Goal: Task Accomplishment & Management: Use online tool/utility

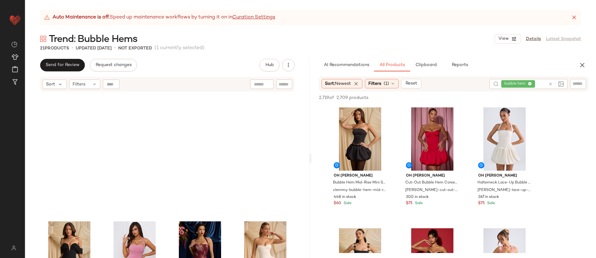
click at [90, 16] on strong "Auto Maintenance is off." at bounding box center [81, 18] width 57 height 8
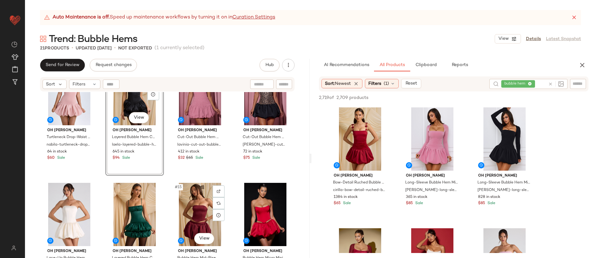
scroll to position [263, 0]
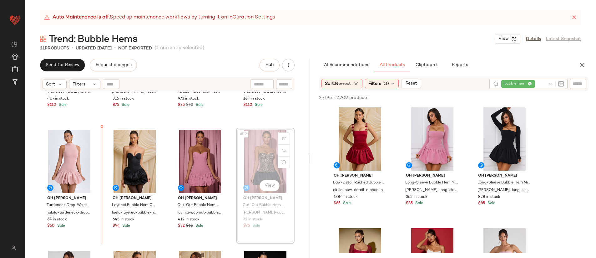
scroll to position [211, 0]
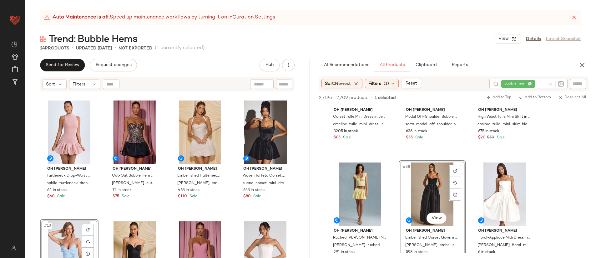
scroll to position [240, 0]
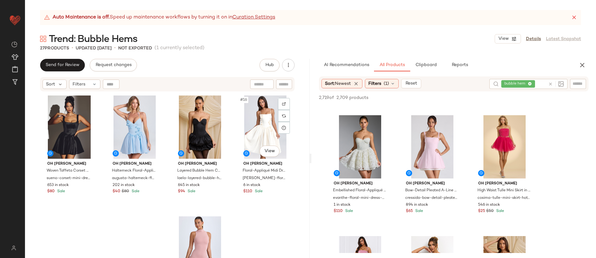
scroll to position [368, 0]
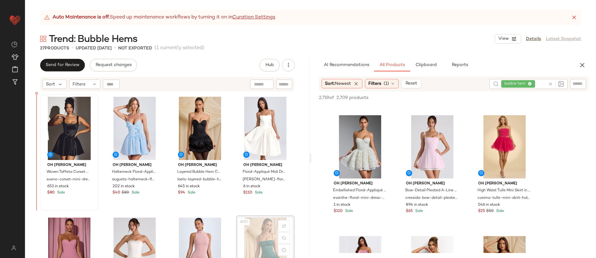
scroll to position [365, 0]
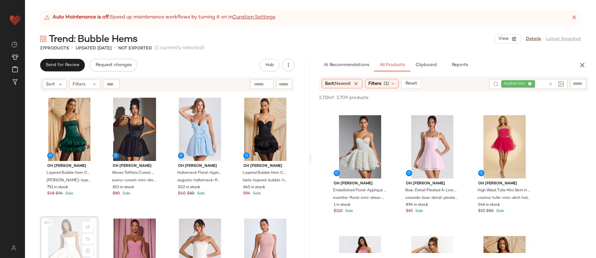
scroll to position [366, 0]
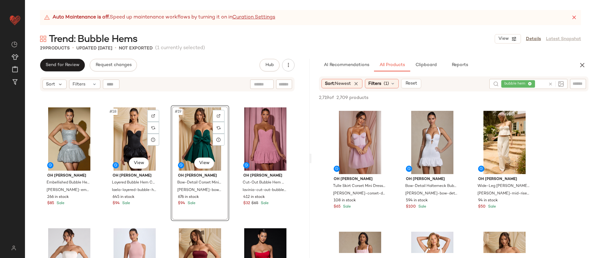
scroll to position [483, 0]
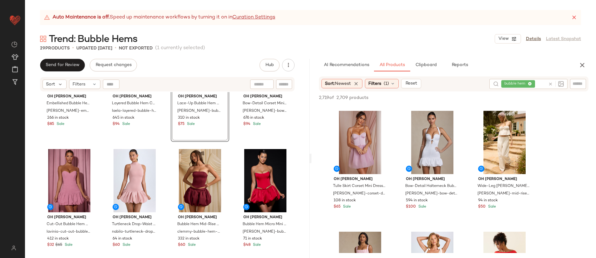
scroll to position [594, 0]
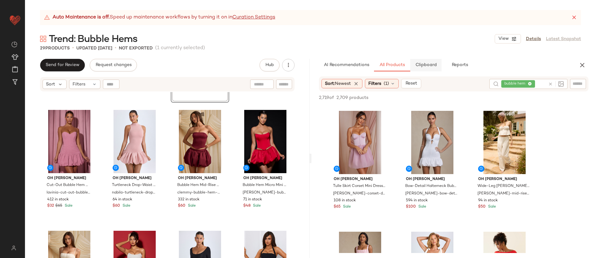
click at [423, 63] on span "Clipboard" at bounding box center [426, 65] width 22 height 5
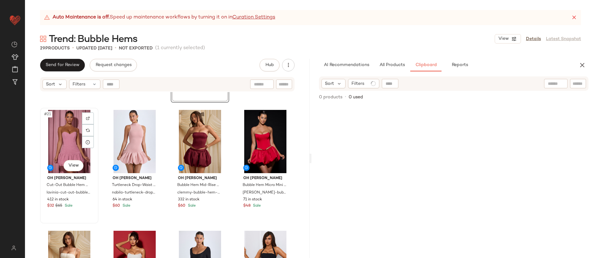
click at [67, 140] on div "#21 View" at bounding box center [69, 141] width 54 height 63
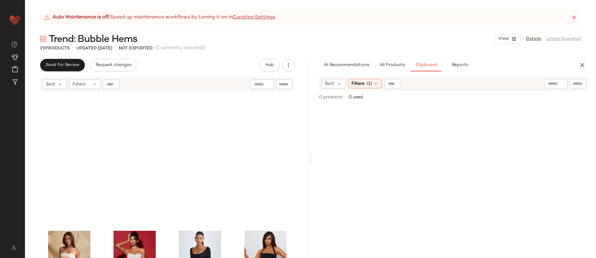
scroll to position [785, 0]
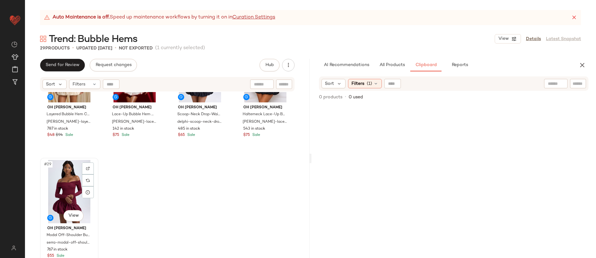
click at [70, 184] on div "#29 View" at bounding box center [69, 191] width 54 height 63
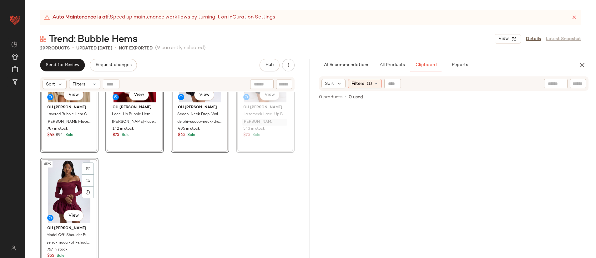
scroll to position [784, 0]
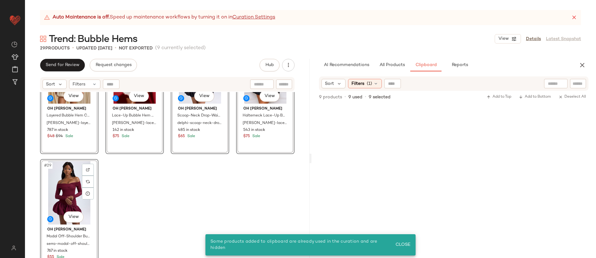
click at [209, 196] on div "#25 View Oh [PERSON_NAME] Layered Bubble Hem Corset Mini Dress in [PERSON_NAME]…" at bounding box center [167, 182] width 284 height 181
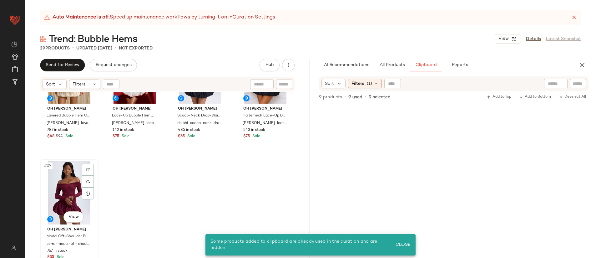
click at [57, 186] on div "#29 View" at bounding box center [69, 192] width 54 height 63
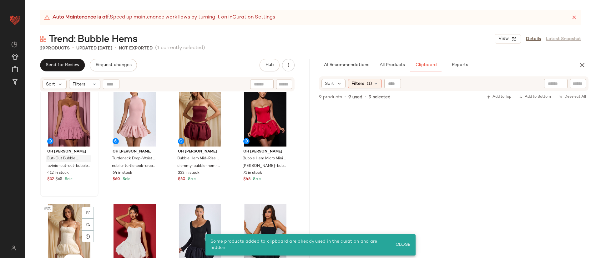
scroll to position [619, 0]
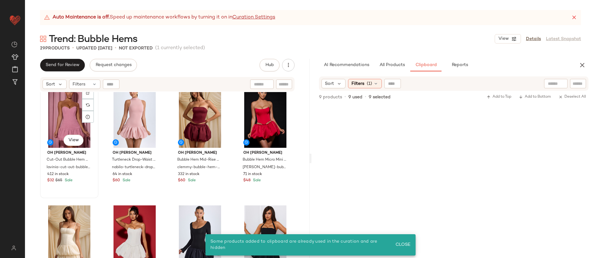
click at [62, 122] on div "#21 View" at bounding box center [69, 115] width 54 height 63
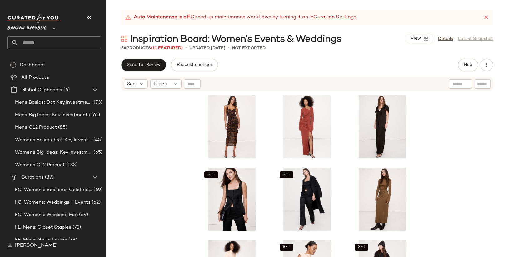
scroll to position [173, 0]
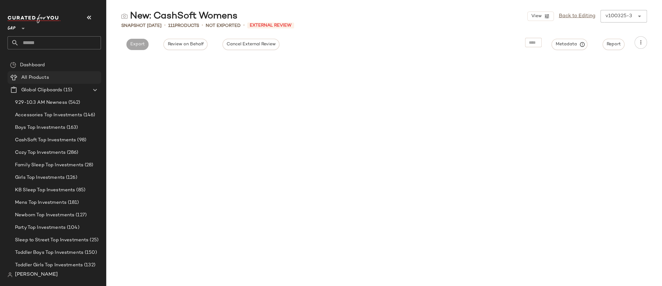
scroll to position [3149, 0]
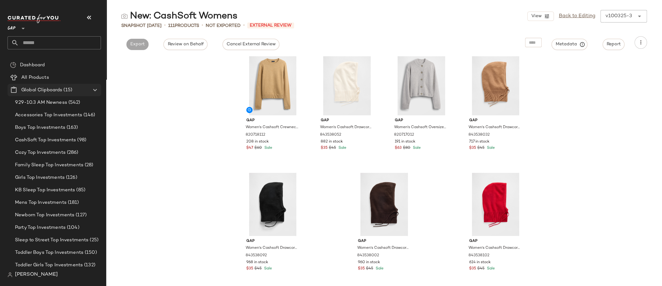
click at [47, 90] on span "Global Clipboards" at bounding box center [41, 90] width 41 height 7
click at [55, 90] on span "Global Clipboards" at bounding box center [41, 90] width 41 height 7
click at [70, 95] on div "Create Global Clipboard" at bounding box center [92, 99] width 59 height 8
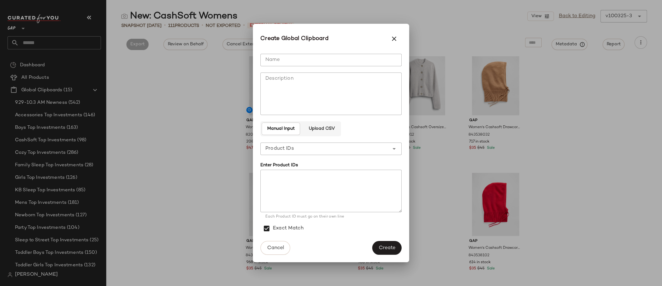
click at [286, 58] on input "Name" at bounding box center [330, 60] width 141 height 13
type input "**********"
paste textarea "********* ********* ********* ********* ********* ********* ********* *********…"
type textarea "********* ********* ********* ********* ********* ********* ********* *********…"
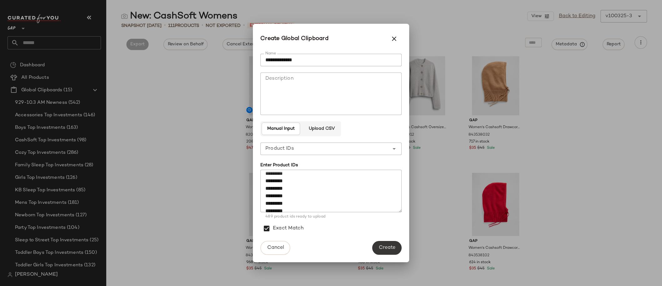
click at [384, 248] on span "Create" at bounding box center [386, 248] width 17 height 6
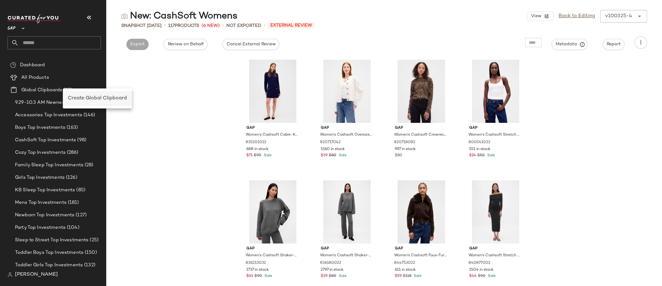
click at [95, 96] on span "Create Global Clipboard" at bounding box center [97, 98] width 59 height 5
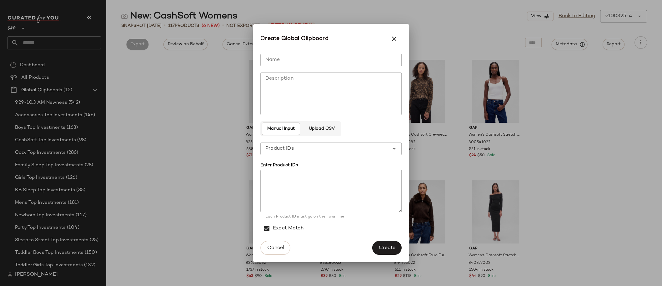
click at [280, 58] on input "Name" at bounding box center [330, 60] width 141 height 13
type input "**********"
paste textarea "********* ********* ********* ********* ********* ********* ********* *********…"
type textarea "********* ********* ********* ********* ********* ********* ********* *********…"
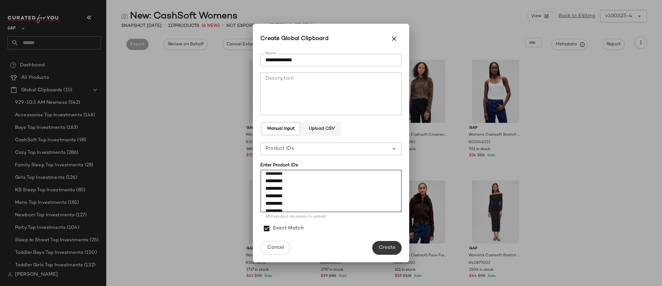
click at [386, 245] on span "Create" at bounding box center [386, 248] width 17 height 6
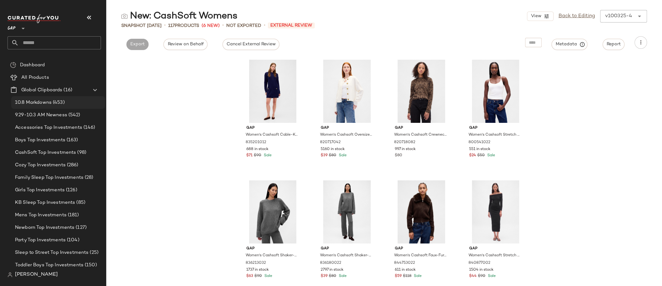
click at [53, 105] on span "(453)" at bounding box center [58, 102] width 13 height 7
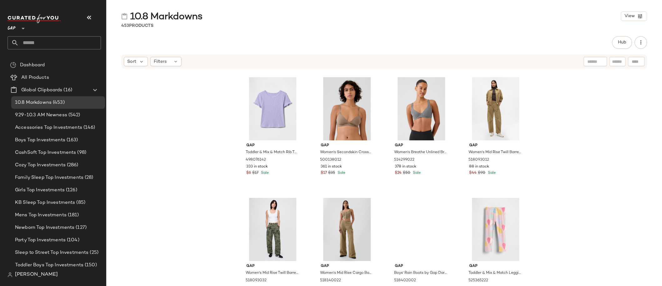
scroll to position [267, 0]
